Goal: Task Accomplishment & Management: Manage account settings

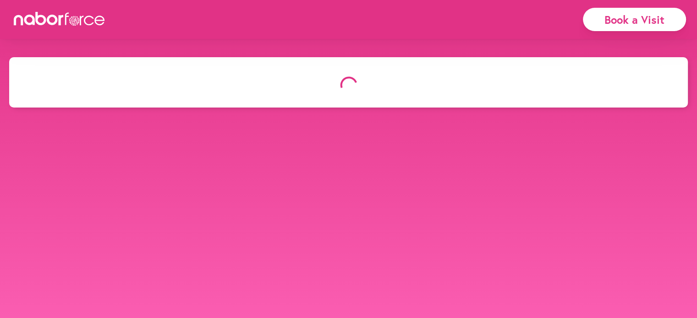
select select "*"
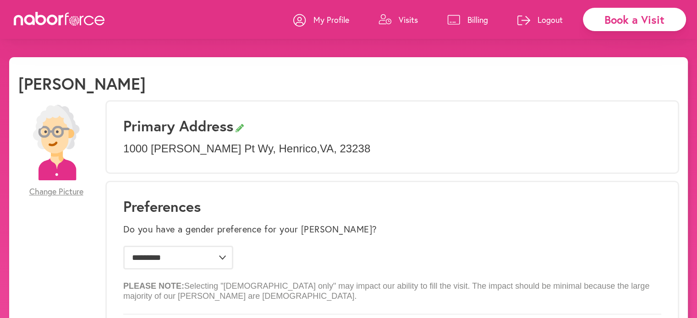
click at [401, 18] on p "Visits" at bounding box center [407, 19] width 19 height 11
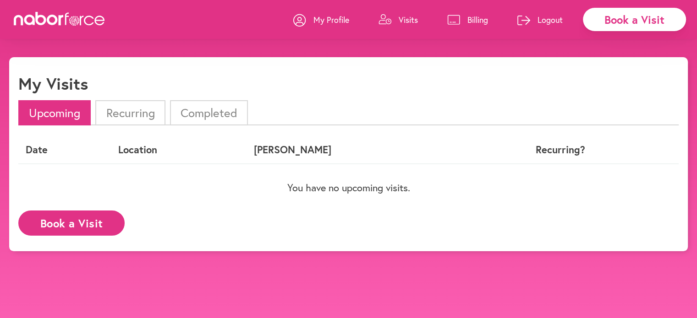
click at [213, 112] on li "Completed" at bounding box center [209, 112] width 78 height 25
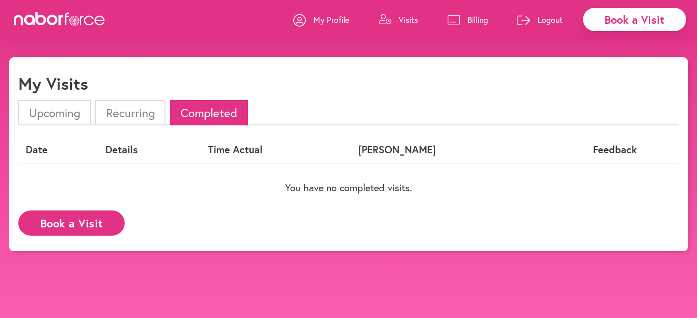
click at [333, 15] on p "My Profile" at bounding box center [331, 19] width 36 height 11
select select "*"
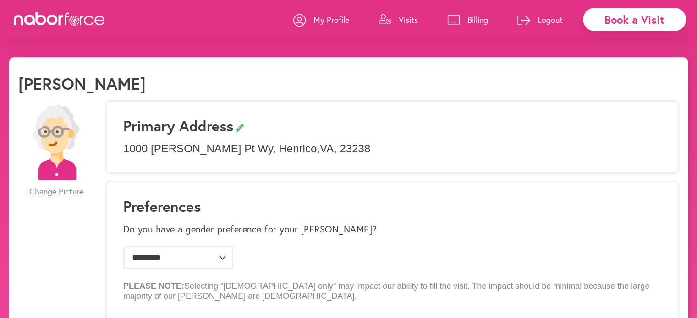
click at [469, 12] on link "Billing" at bounding box center [467, 19] width 41 height 27
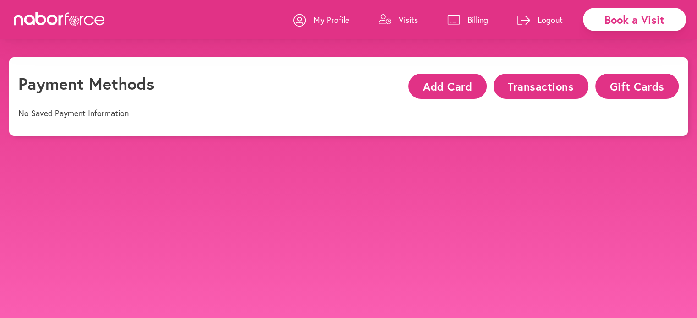
click at [326, 20] on p "My Profile" at bounding box center [331, 19] width 36 height 11
select select "*"
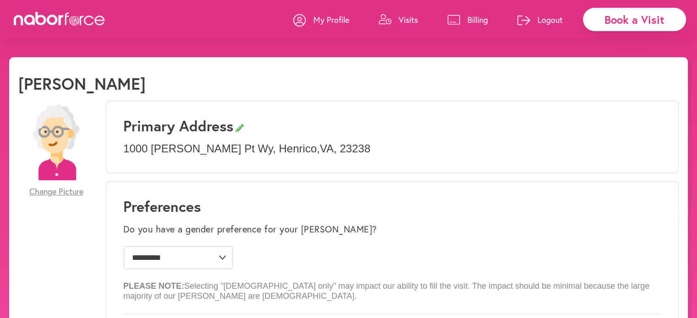
click at [305, 19] on icon at bounding box center [299, 20] width 13 height 13
click at [390, 19] on icon at bounding box center [384, 19] width 13 height 11
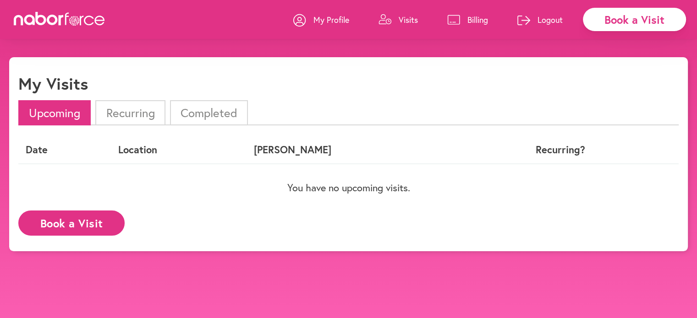
click at [197, 109] on li "Completed" at bounding box center [209, 112] width 78 height 25
